Goal: Task Accomplishment & Management: Use online tool/utility

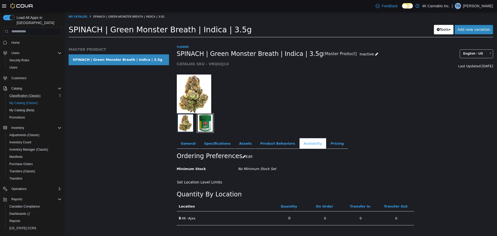
scroll to position [9, 0]
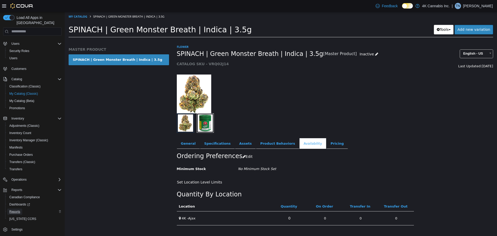
click at [15, 210] on span "Reports" at bounding box center [14, 212] width 11 height 4
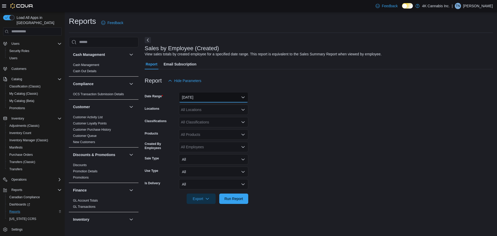
click at [224, 98] on button "[DATE]" at bounding box center [213, 97] width 69 height 10
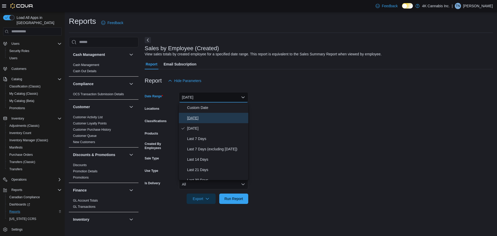
click at [192, 116] on span "[DATE]" at bounding box center [216, 118] width 59 height 6
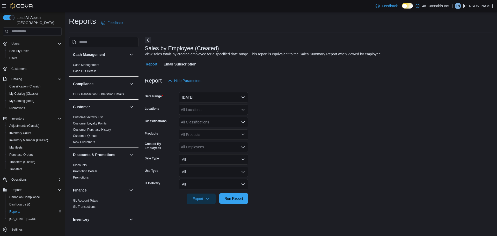
click at [230, 199] on span "Run Report" at bounding box center [234, 198] width 19 height 5
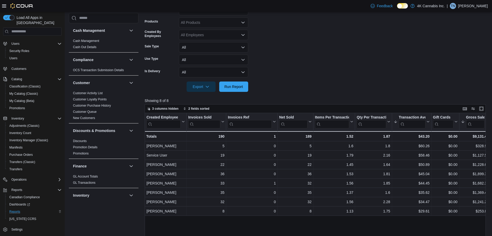
scroll to position [116, 0]
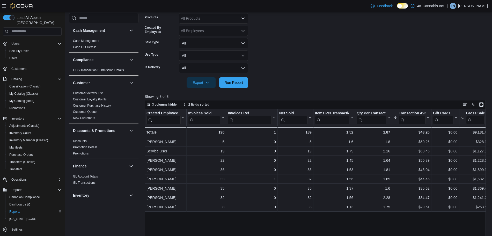
click at [366, 35] on form "Date Range [DATE] Locations All Locations Classifications All Classifications P…" at bounding box center [317, 29] width 345 height 118
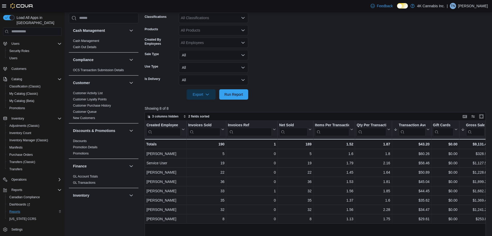
scroll to position [105, 0]
click at [238, 98] on span "Run Report" at bounding box center [234, 94] width 23 height 10
click at [229, 98] on span "Run Report" at bounding box center [234, 94] width 23 height 10
click at [230, 90] on span "Run Report" at bounding box center [234, 94] width 23 height 10
click at [232, 93] on span "Run Report" at bounding box center [234, 93] width 19 height 5
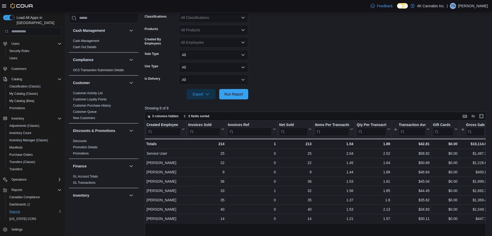
click at [371, 67] on form "Date Range [DATE] Locations All Locations Classifications All Classifications P…" at bounding box center [317, 40] width 345 height 118
click at [327, 63] on form "Date Range [DATE] Locations All Locations Classifications All Classifications P…" at bounding box center [317, 40] width 345 height 118
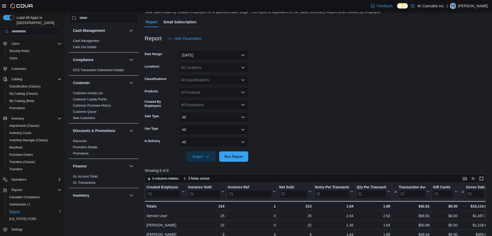
scroll to position [115, 0]
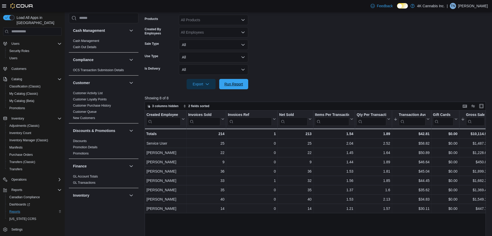
drag, startPoint x: 228, startPoint y: 87, endPoint x: 278, endPoint y: 3, distance: 98.1
click at [228, 87] on span "Run Report" at bounding box center [234, 84] width 23 height 10
